Goal: Check status: Check status

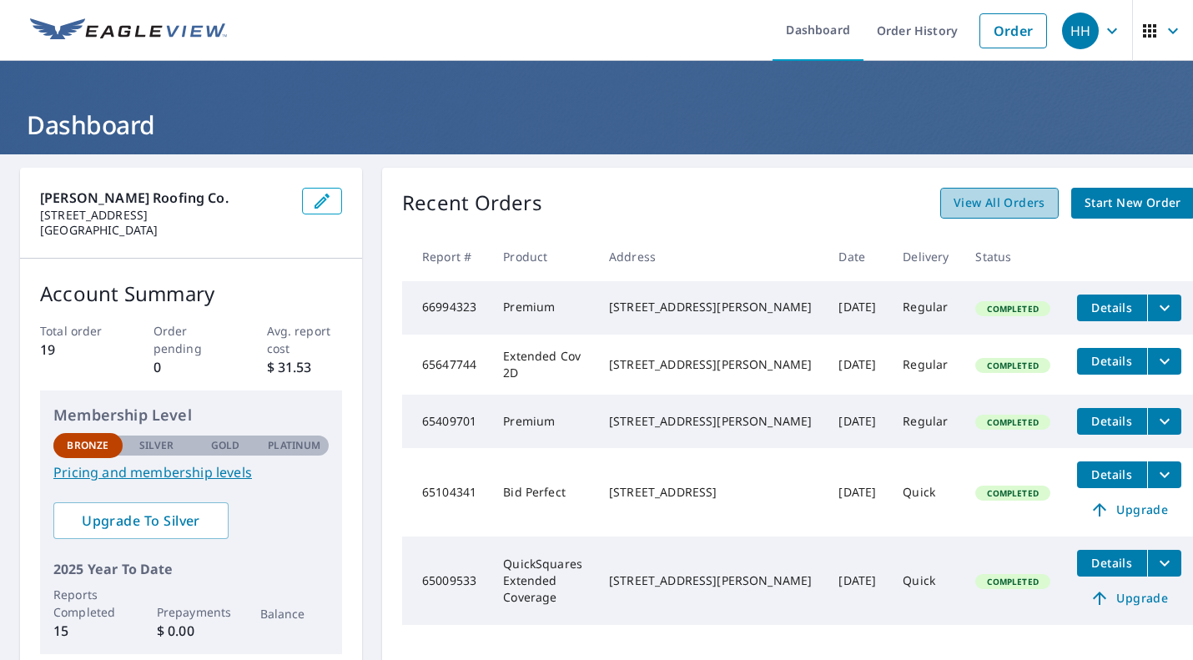
click at [974, 198] on span "View All Orders" at bounding box center [999, 203] width 92 height 21
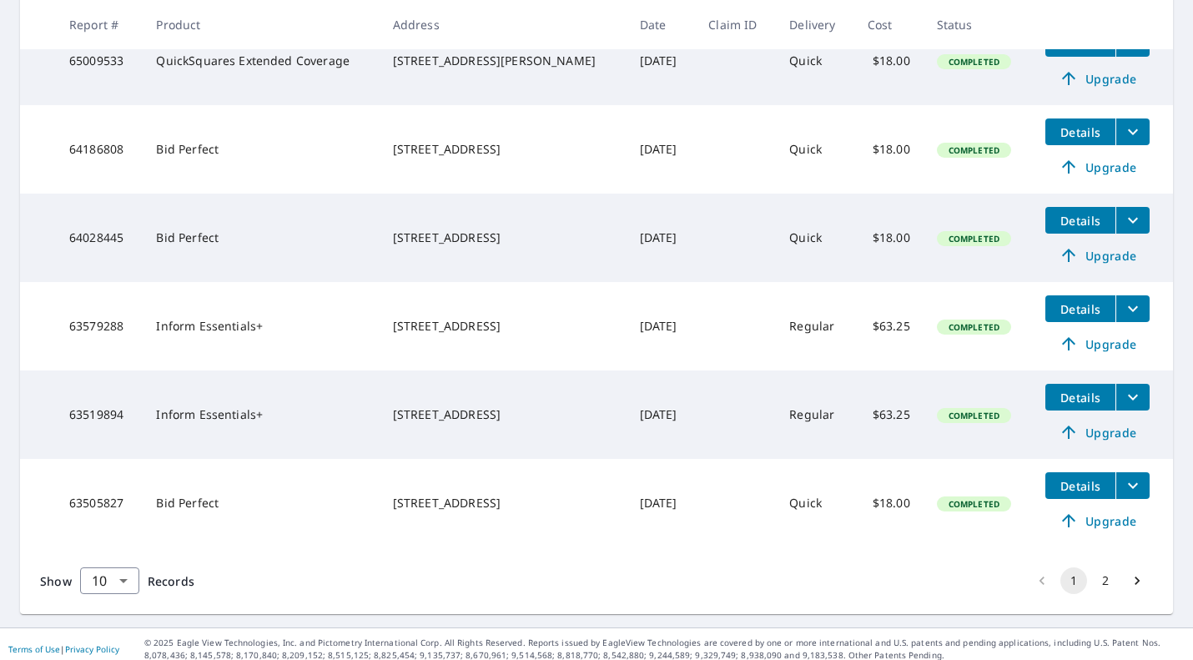
scroll to position [631, 0]
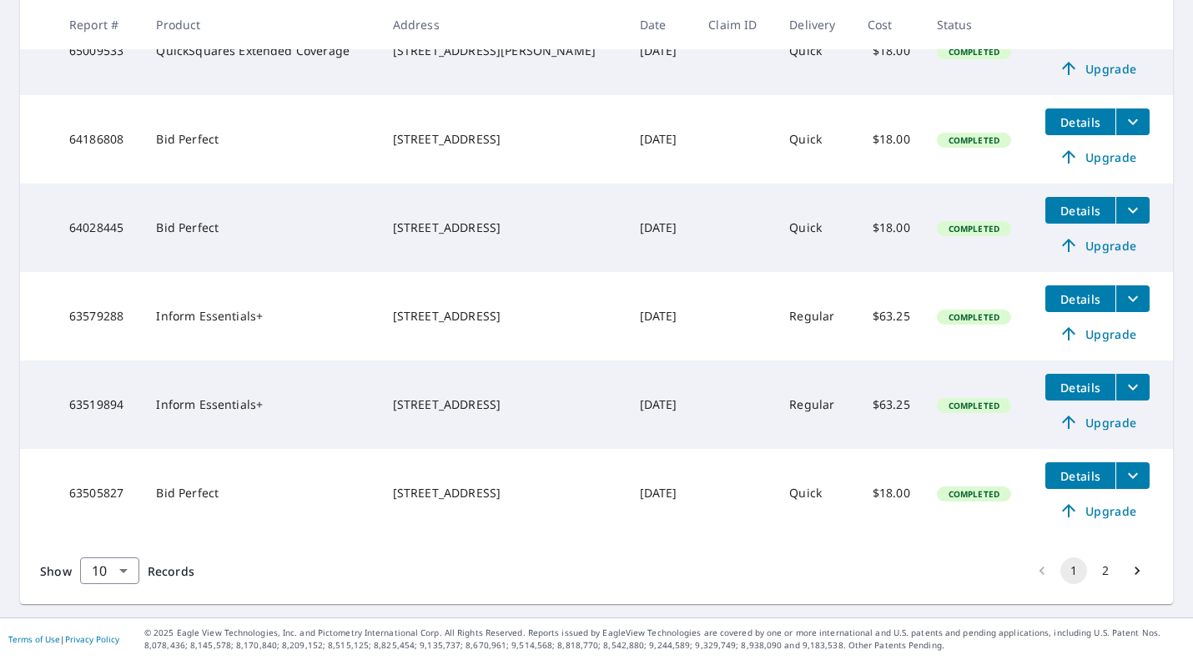
click at [1098, 565] on button "2" at bounding box center [1105, 570] width 27 height 27
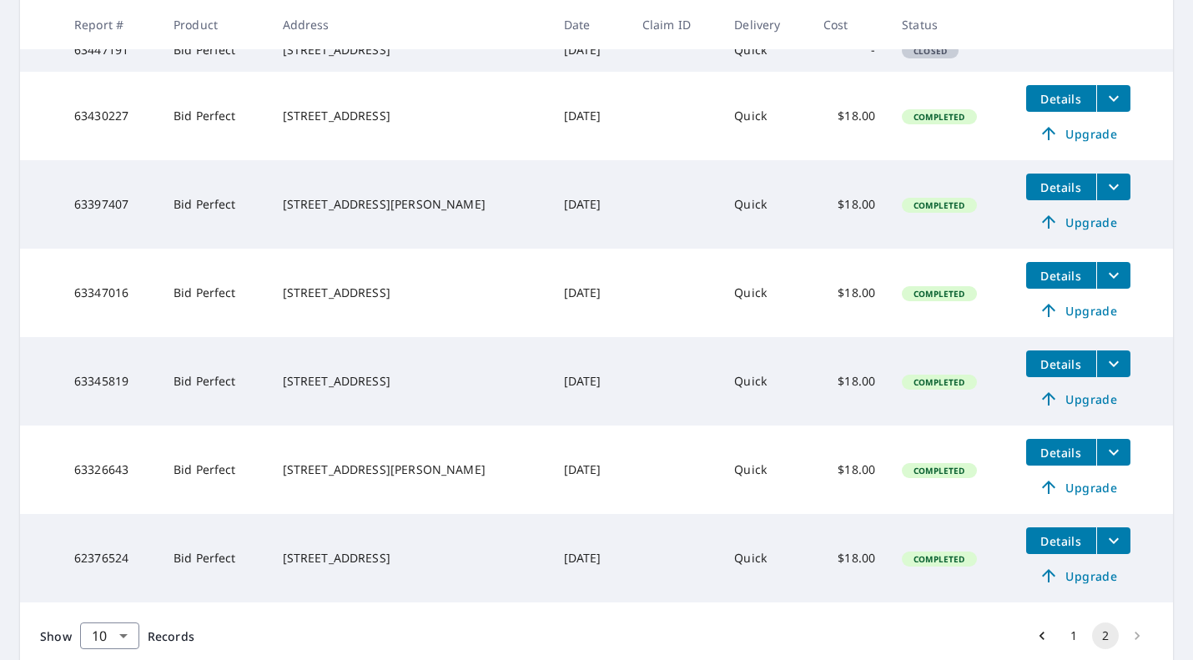
scroll to position [423, 0]
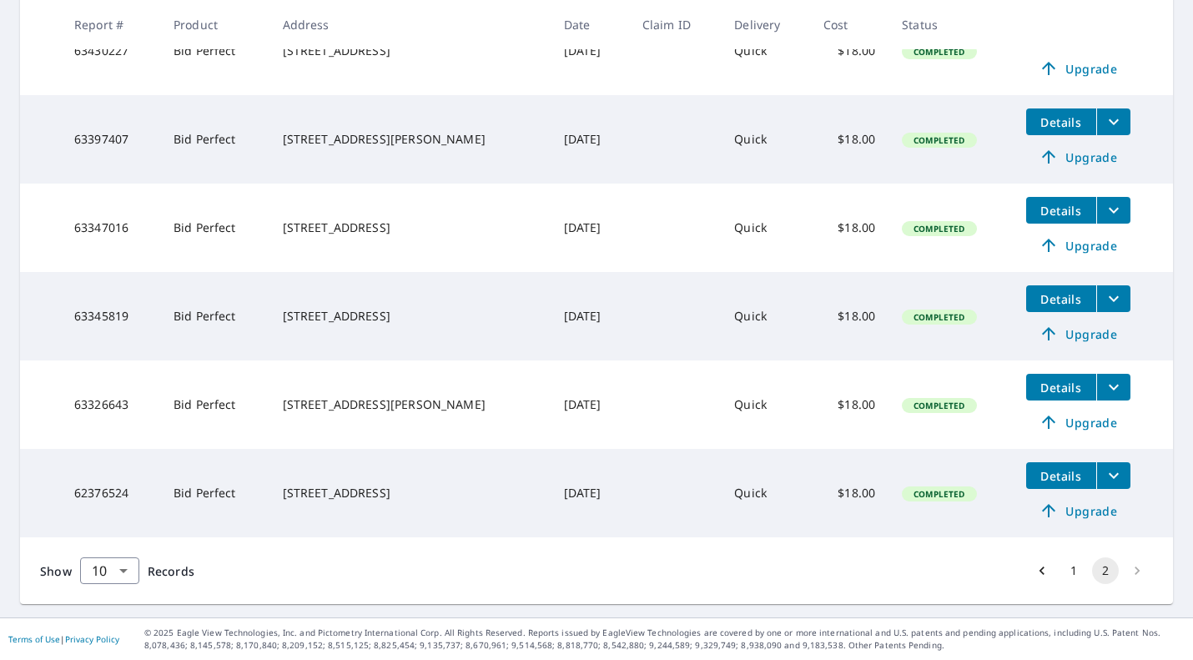
click at [1121, 569] on li "pagination navigation" at bounding box center [1137, 570] width 32 height 27
click at [1066, 568] on button "1" at bounding box center [1073, 570] width 27 height 27
